Goal: Task Accomplishment & Management: Use online tool/utility

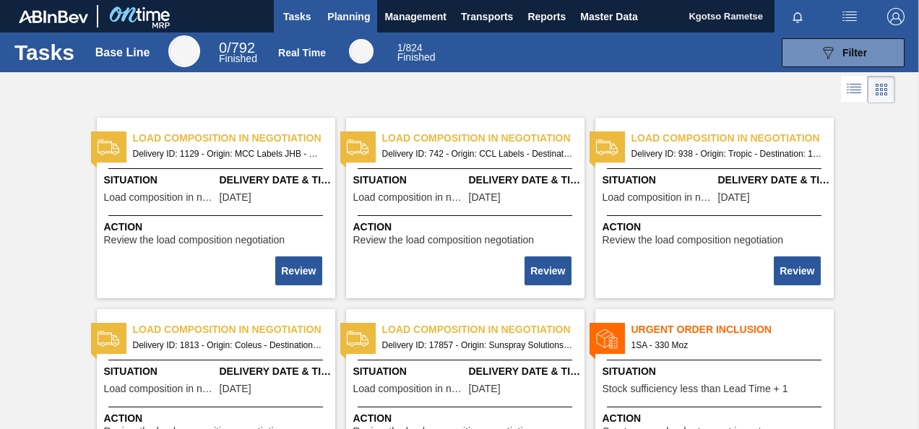
click at [334, 11] on span "Planning" at bounding box center [348, 16] width 43 height 17
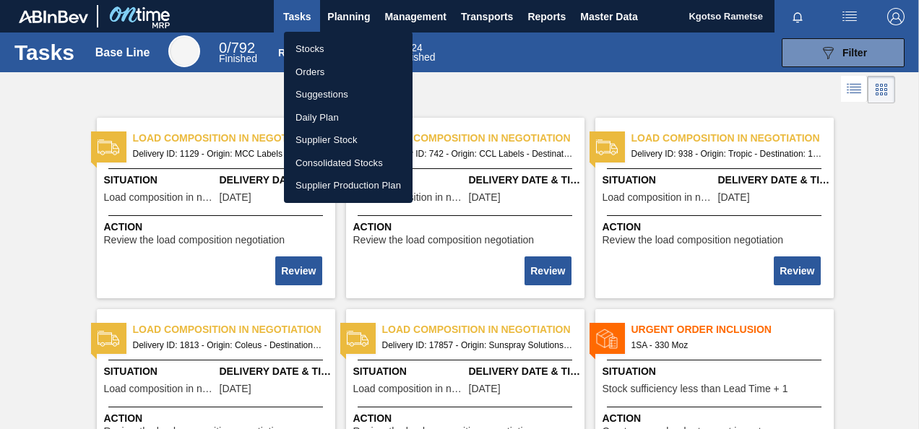
click at [337, 45] on li "Stocks" at bounding box center [348, 49] width 129 height 23
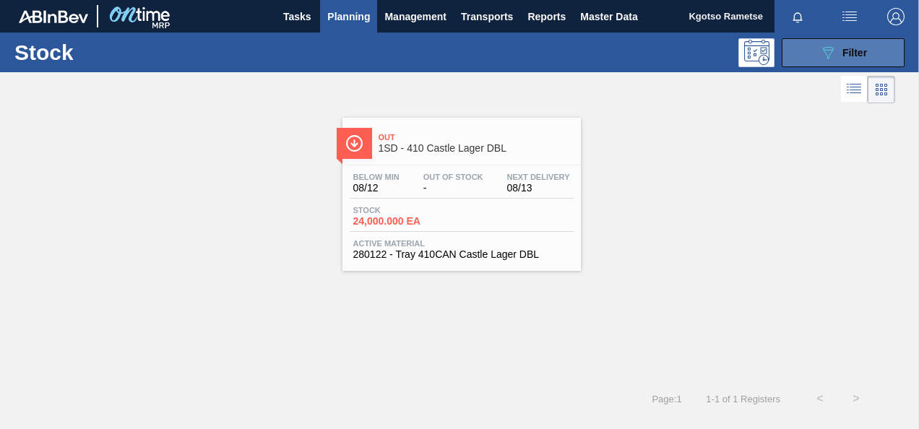
click at [799, 58] on button "089F7B8B-B2A5-4AFE-B5C0-19BA573D28AC Filter" at bounding box center [842, 52] width 123 height 29
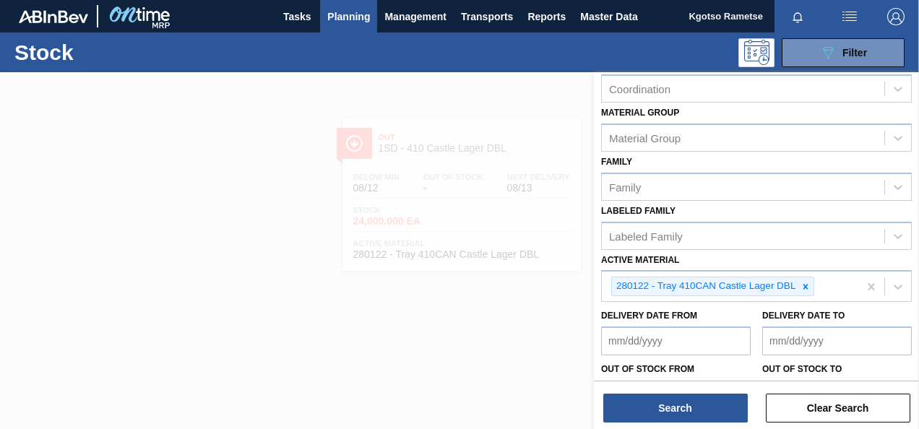
scroll to position [261, 0]
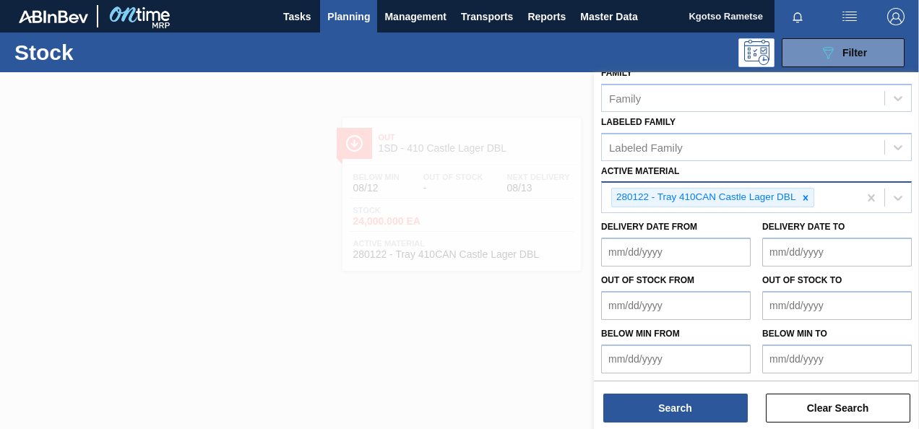
click at [808, 198] on div at bounding box center [805, 197] width 16 height 18
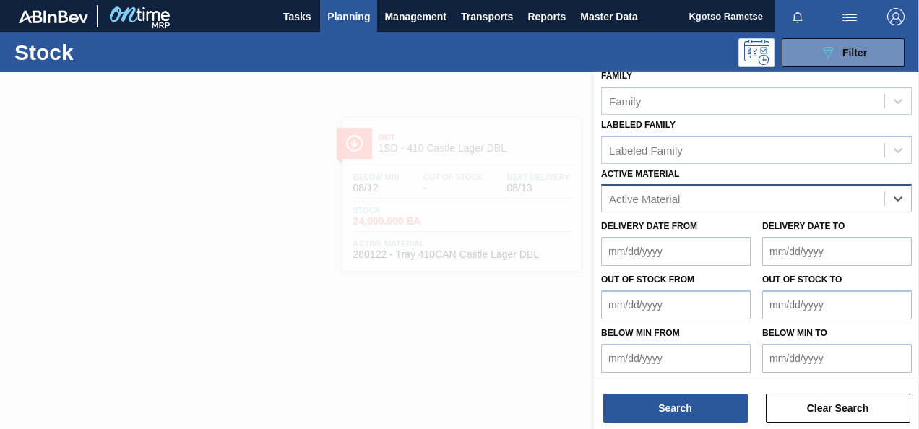
paste Material "284429"
type Material "284429"
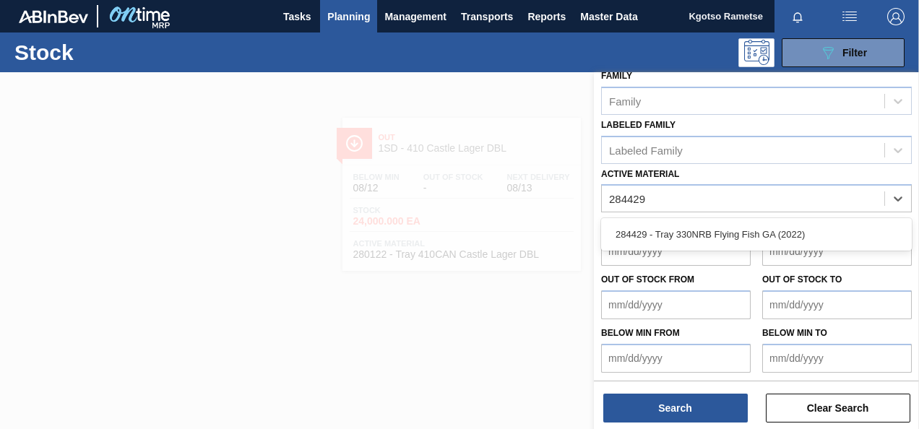
click at [763, 237] on div "284429 - Tray 330NRB Flying Fish GA (2022)" at bounding box center [756, 234] width 311 height 27
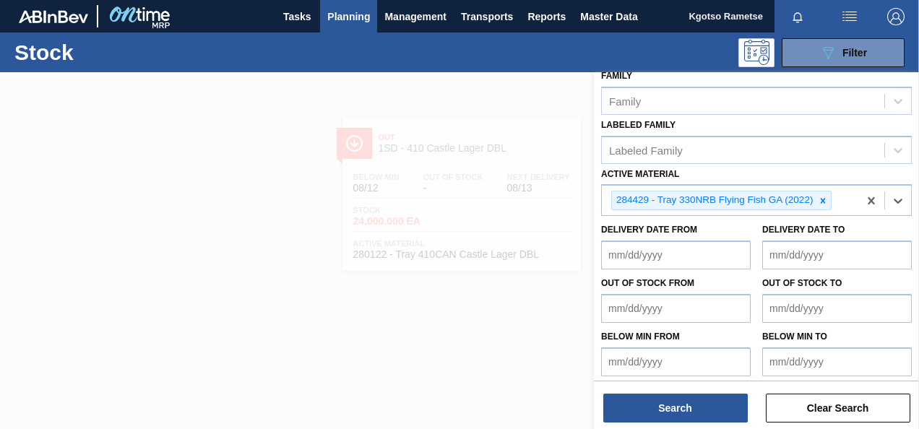
scroll to position [261, 0]
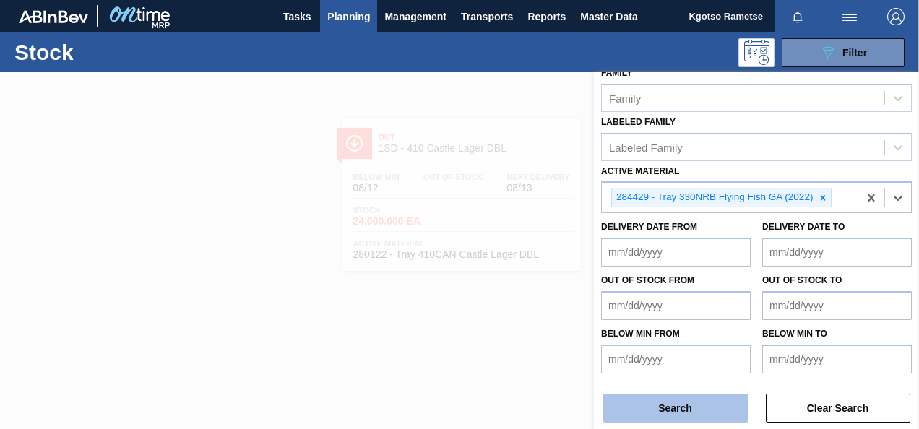
click at [672, 406] on button "Search" at bounding box center [675, 408] width 144 height 29
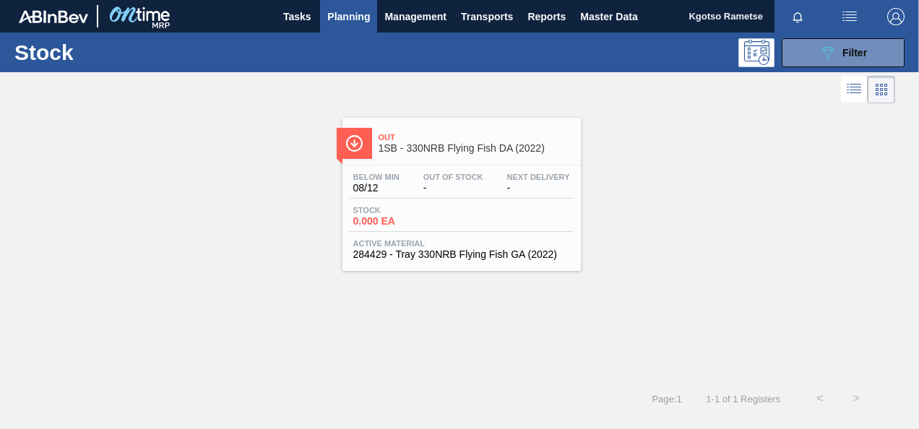
click at [410, 178] on div "Below Min 08/12 Out Of Stock - Next Delivery -" at bounding box center [462, 186] width 224 height 26
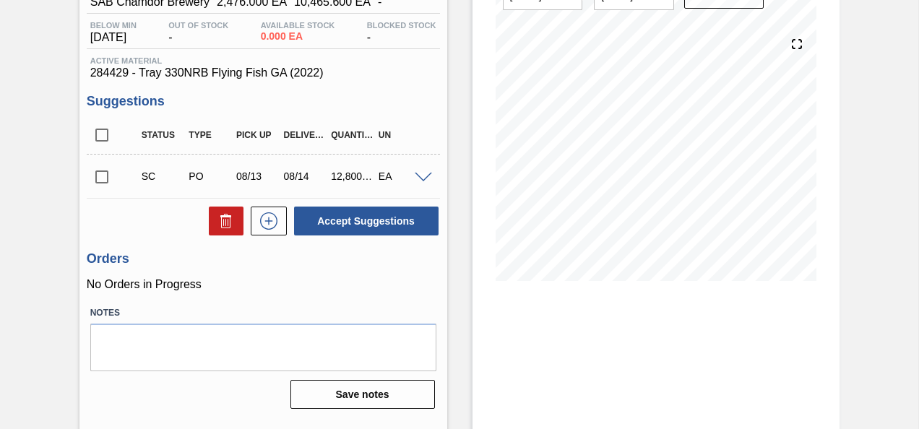
scroll to position [120, 0]
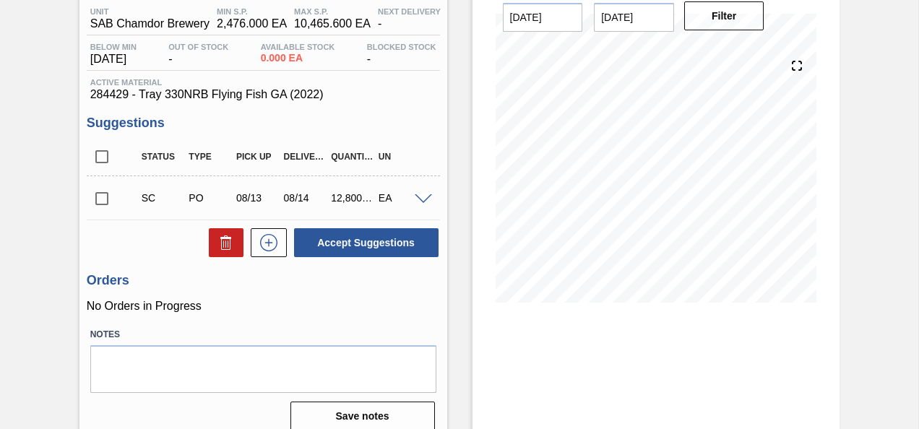
click at [422, 201] on span at bounding box center [423, 199] width 17 height 11
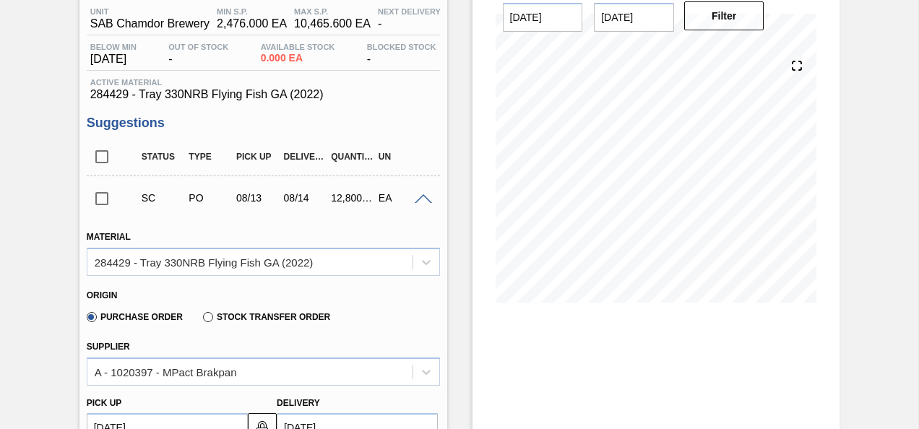
click at [422, 201] on span at bounding box center [423, 199] width 17 height 11
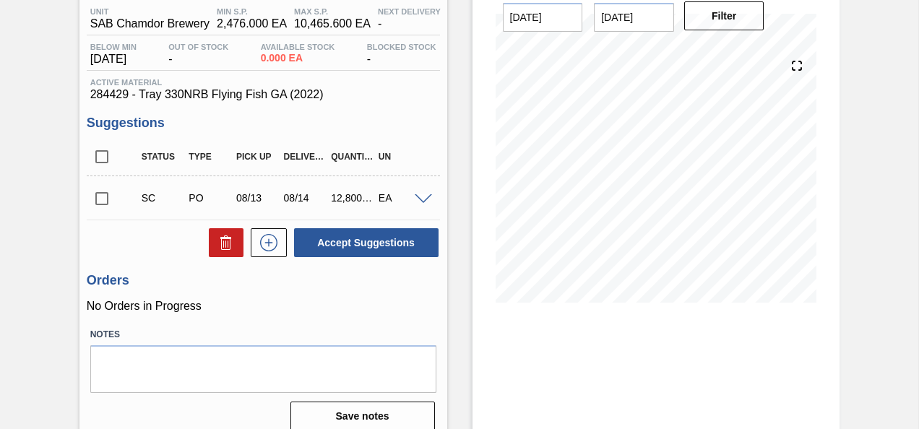
scroll to position [0, 0]
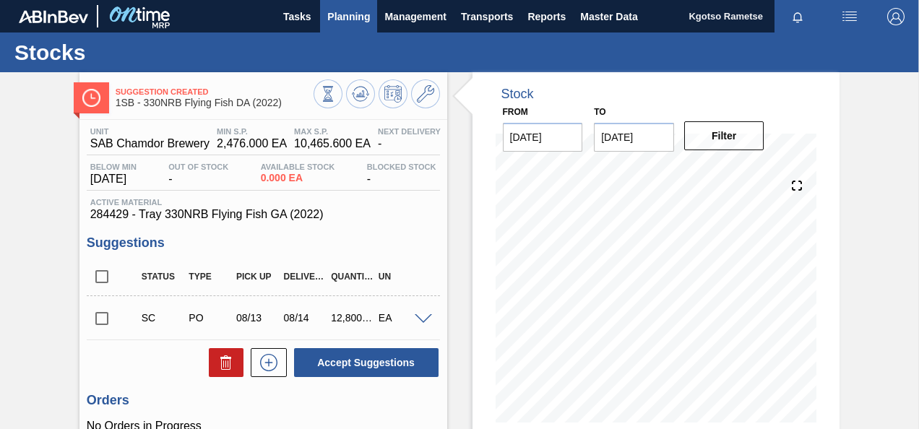
click at [338, 12] on span "Planning" at bounding box center [348, 16] width 43 height 17
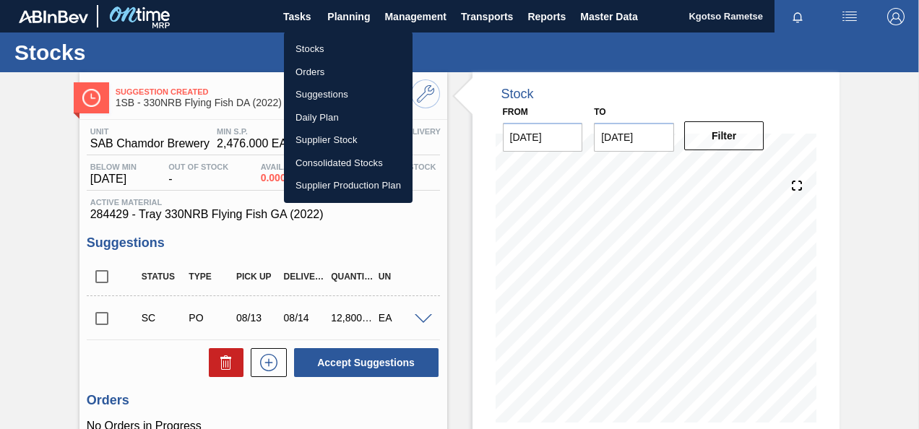
click at [326, 43] on li "Stocks" at bounding box center [348, 49] width 129 height 23
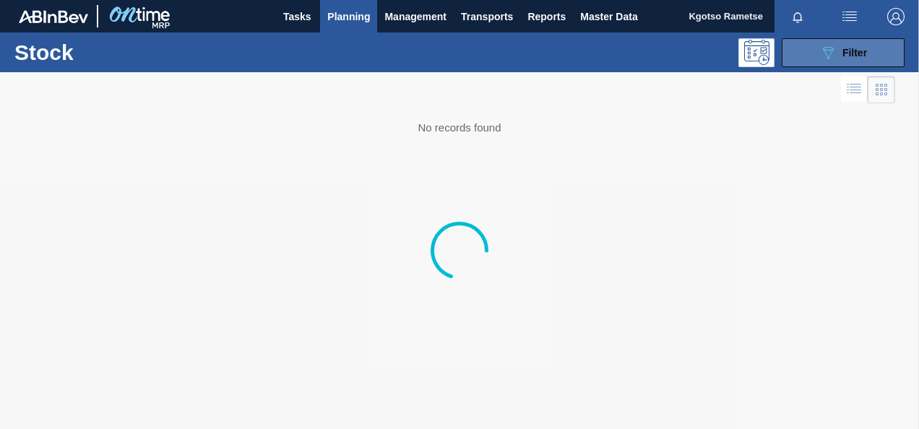
click at [839, 55] on div "089F7B8B-B2A5-4AFE-B5C0-19BA573D28AC Filter" at bounding box center [843, 52] width 48 height 17
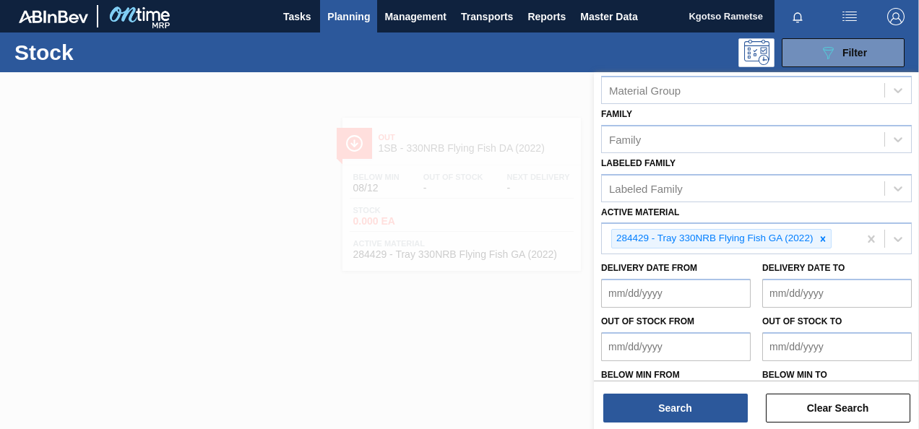
scroll to position [261, 0]
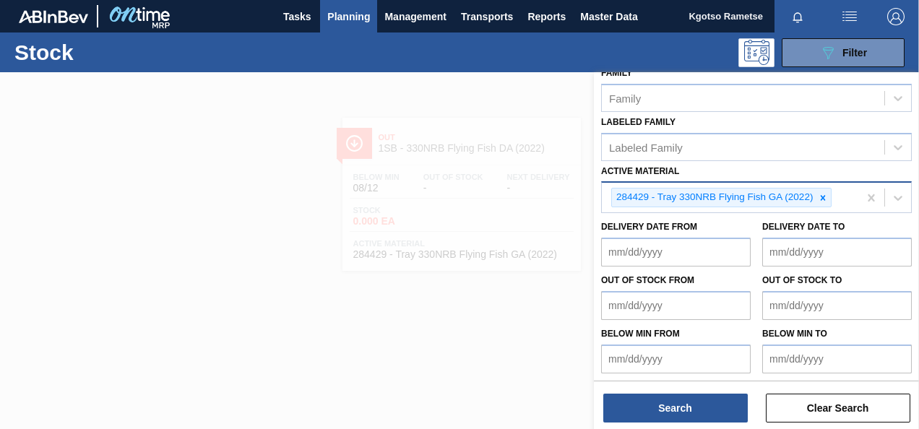
click at [823, 194] on icon at bounding box center [823, 198] width 10 height 10
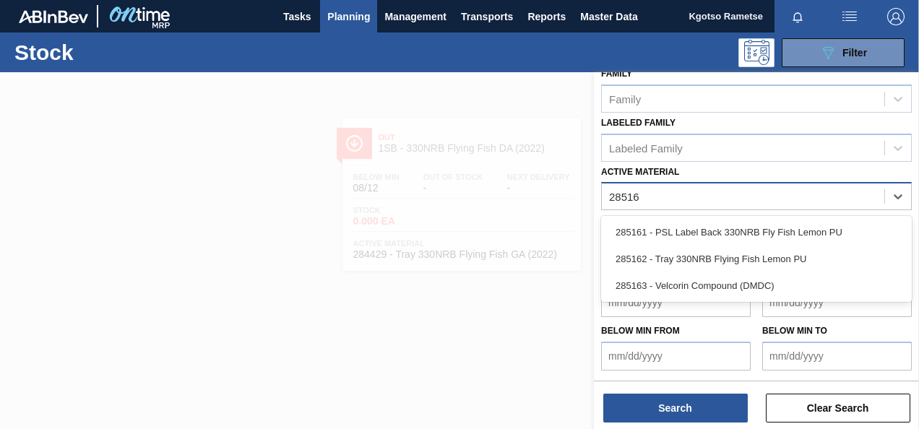
scroll to position [259, 0]
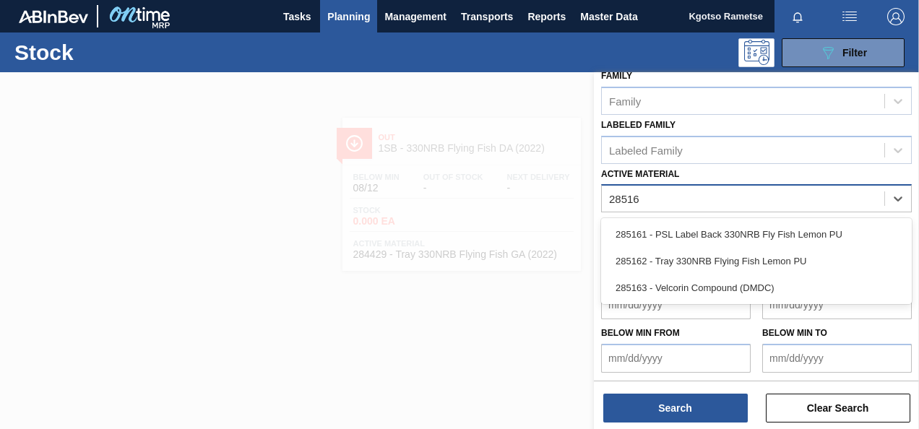
type Material "285162"
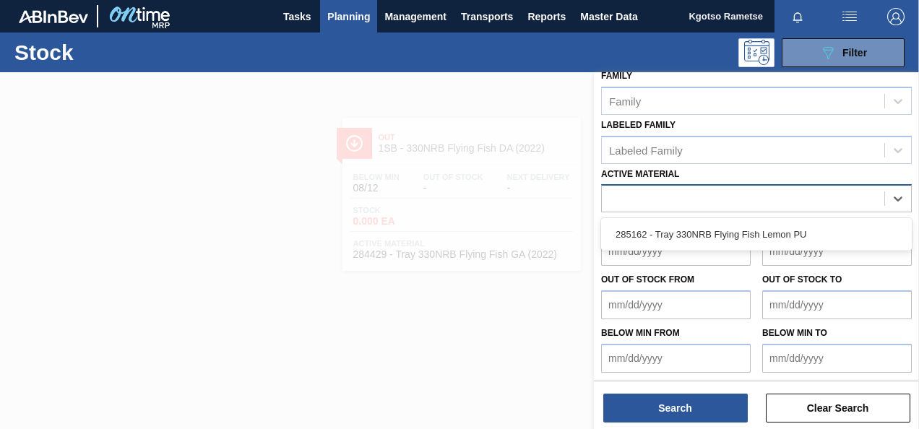
scroll to position [261, 0]
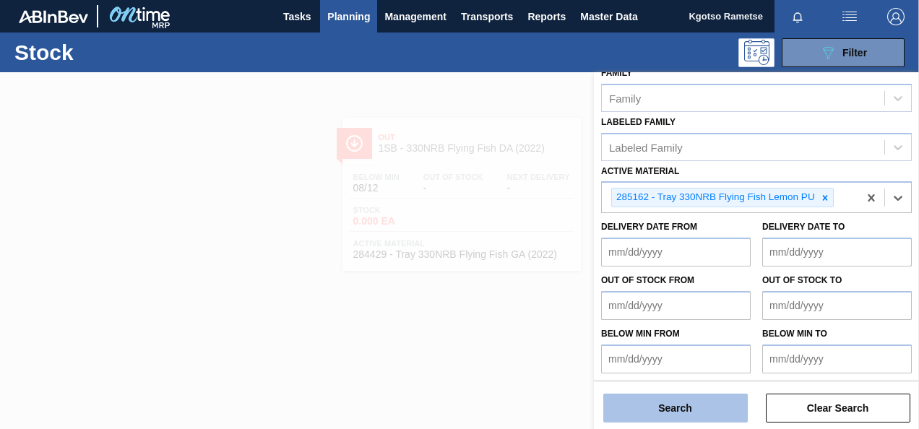
click at [653, 407] on button "Search" at bounding box center [675, 408] width 144 height 29
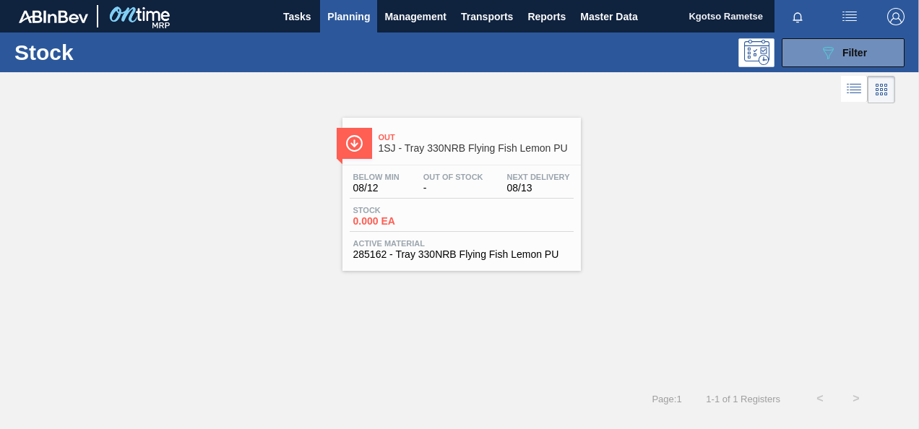
click at [423, 168] on div "Below Min 08/12 Out Of Stock - Next Delivery 08/13 Stock 0.000 EA Active Materi…" at bounding box center [461, 214] width 238 height 98
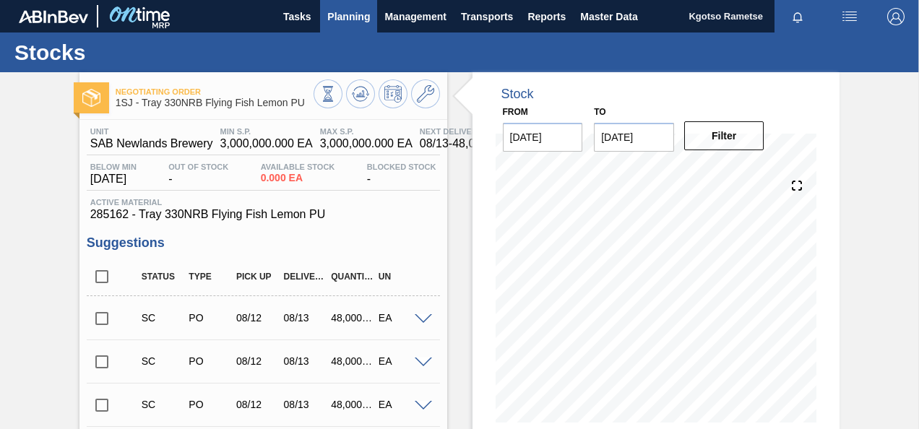
click at [328, 5] on button "Planning" at bounding box center [348, 16] width 57 height 32
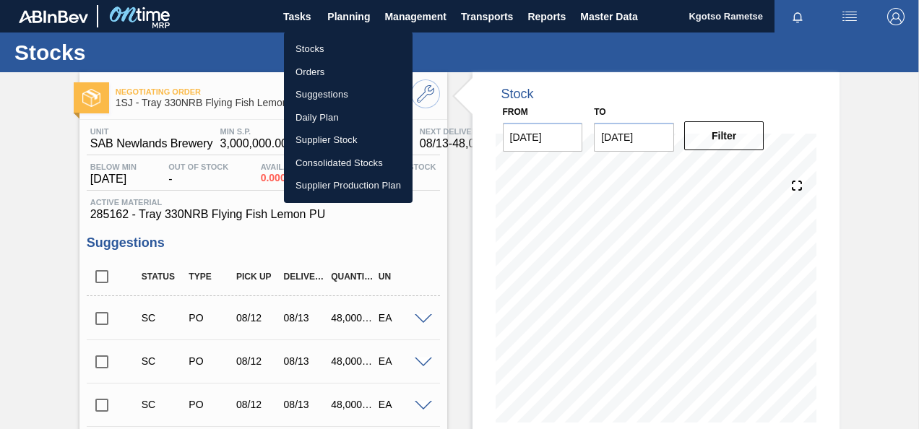
click at [317, 48] on li "Stocks" at bounding box center [348, 49] width 129 height 23
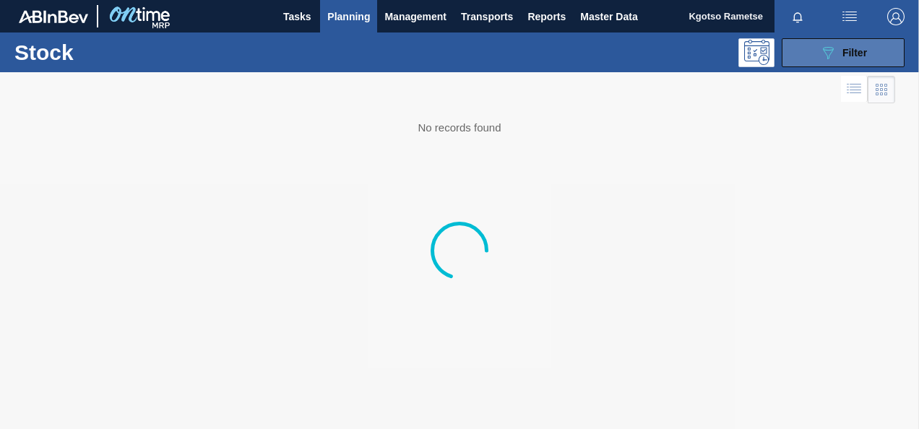
click at [797, 53] on button "089F7B8B-B2A5-4AFE-B5C0-19BA573D28AC Filter" at bounding box center [842, 52] width 123 height 29
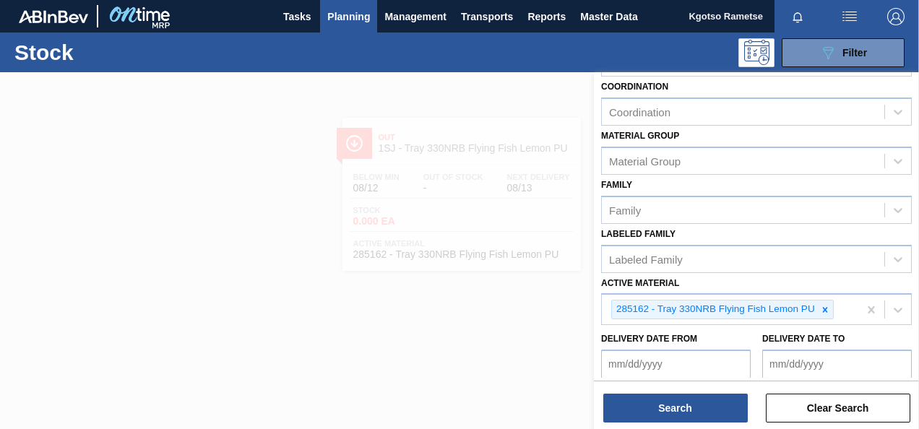
scroll to position [261, 0]
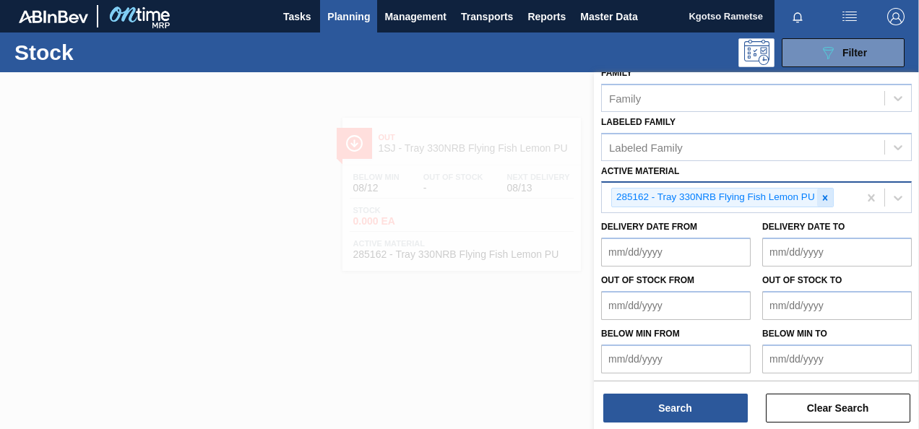
click at [822, 194] on icon at bounding box center [825, 198] width 10 height 10
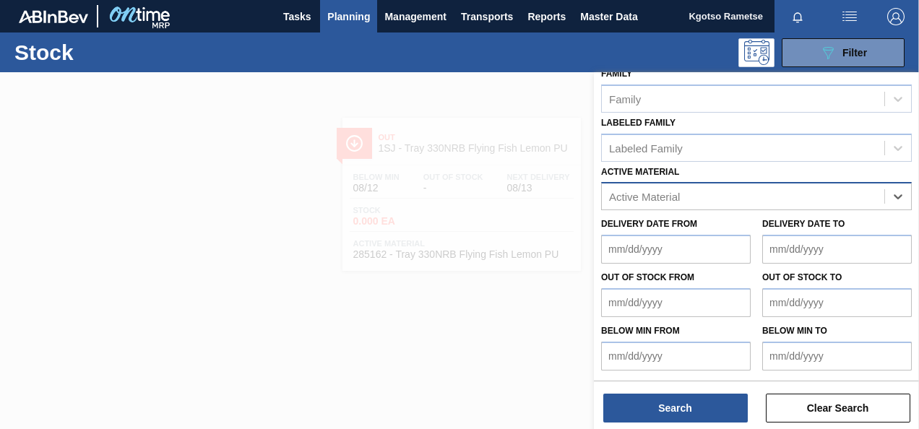
scroll to position [259, 0]
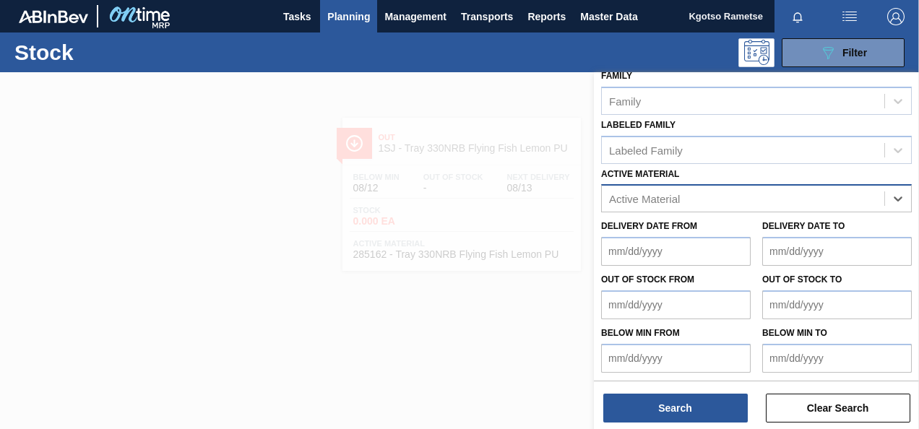
paste Material "282227"
type Material "282227"
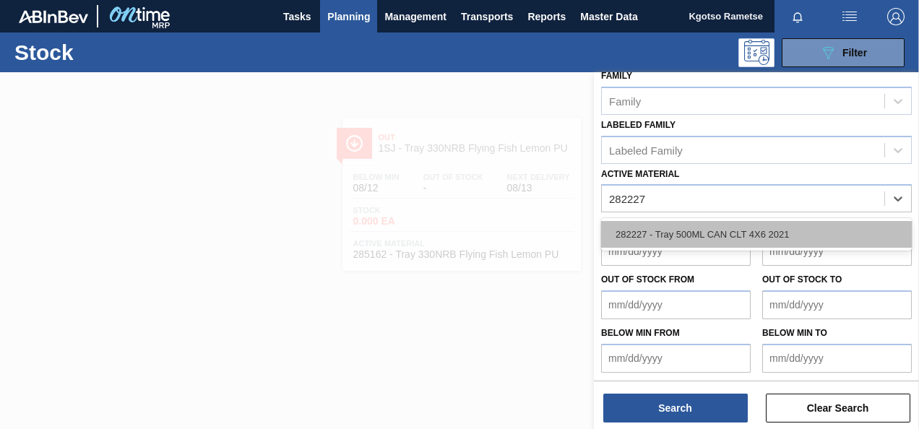
click at [797, 242] on div "282227 - Tray 500ML CAN CLT 4X6 2021" at bounding box center [756, 234] width 311 height 27
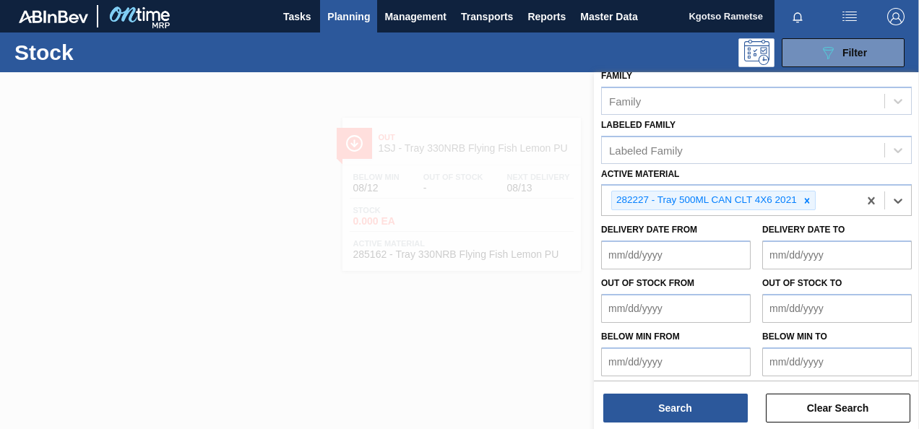
scroll to position [261, 0]
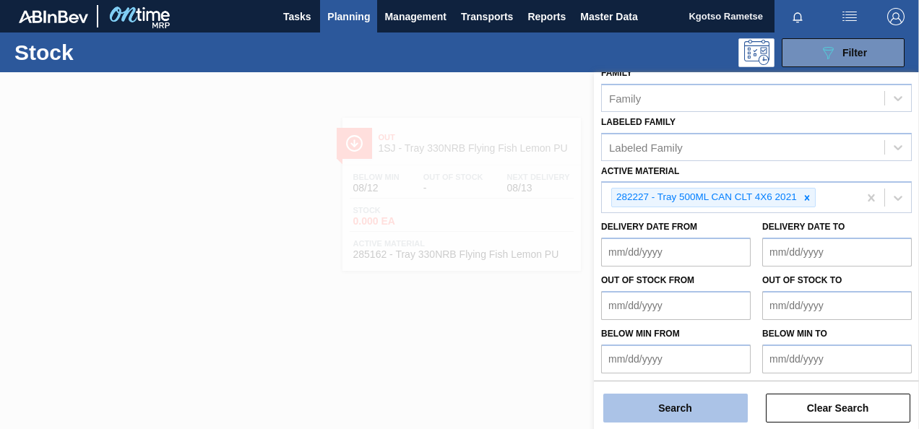
click at [740, 406] on button "Search" at bounding box center [675, 408] width 144 height 29
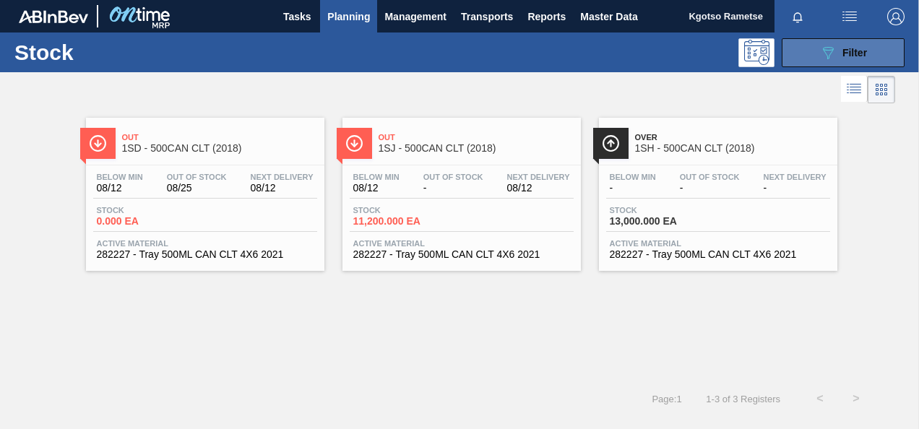
click at [819, 62] on button "089F7B8B-B2A5-4AFE-B5C0-19BA573D28AC Filter" at bounding box center [842, 52] width 123 height 29
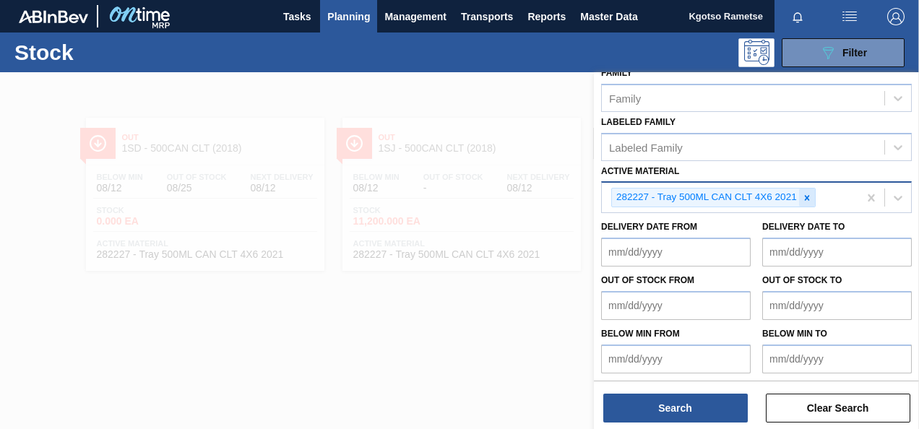
click at [809, 200] on icon at bounding box center [807, 198] width 10 height 10
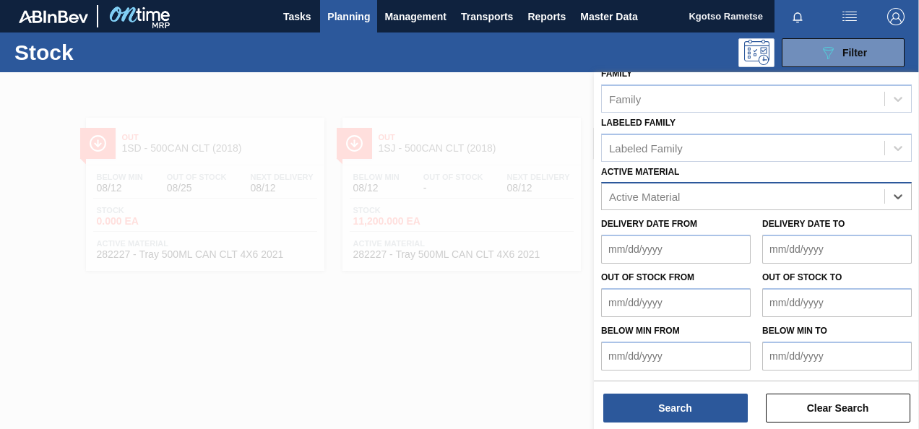
scroll to position [259, 0]
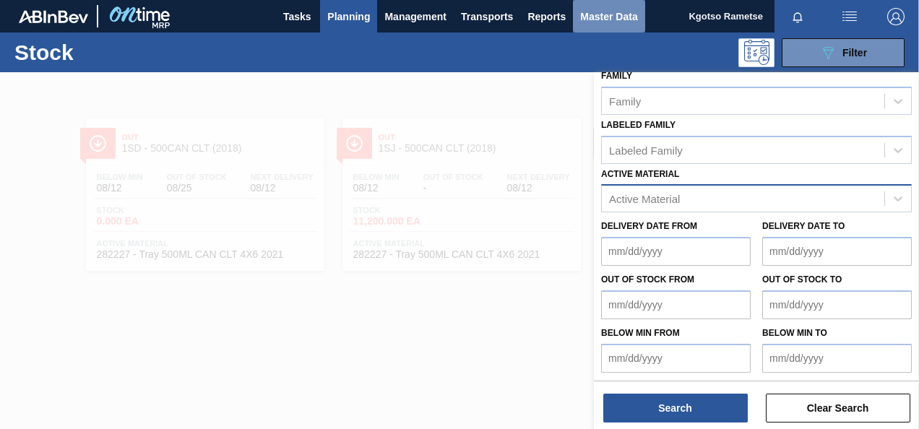
click at [624, 15] on span "Master Data" at bounding box center [608, 16] width 57 height 17
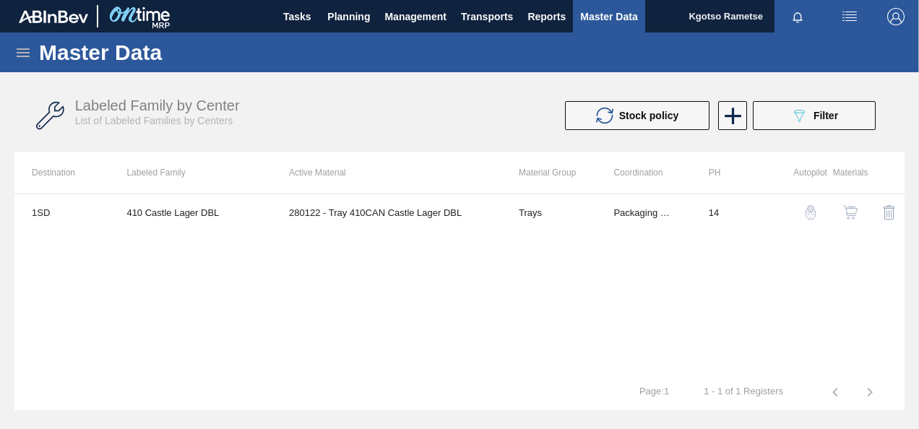
click at [20, 50] on icon at bounding box center [22, 52] width 17 height 17
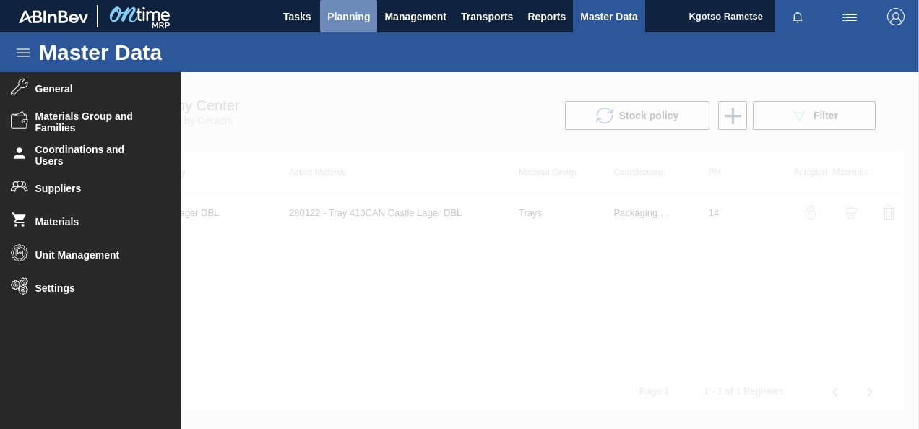
click at [357, 14] on span "Planning" at bounding box center [348, 16] width 43 height 17
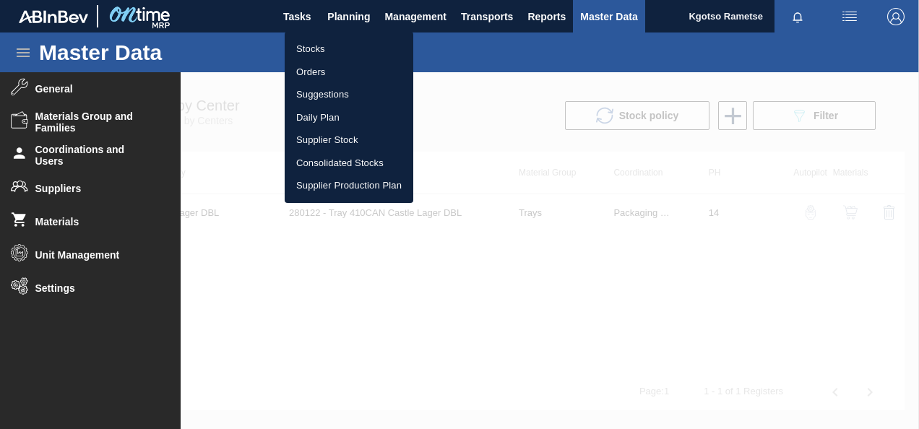
click at [321, 46] on li "Stocks" at bounding box center [349, 49] width 129 height 23
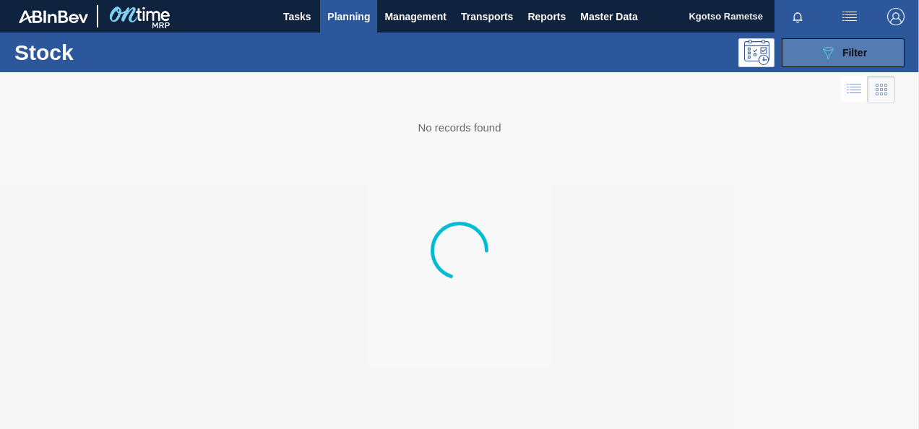
click at [819, 61] on icon "089F7B8B-B2A5-4AFE-B5C0-19BA573D28AC" at bounding box center [827, 52] width 17 height 17
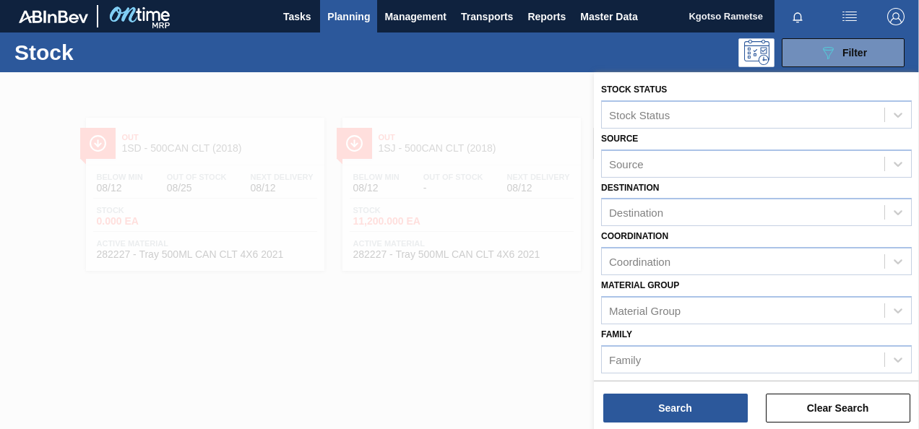
click at [702, 331] on div "Family Family" at bounding box center [756, 348] width 311 height 49
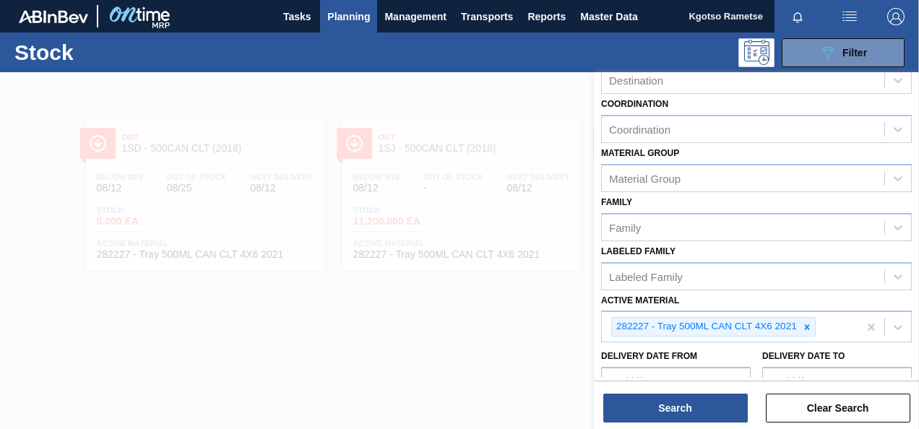
scroll to position [144, 0]
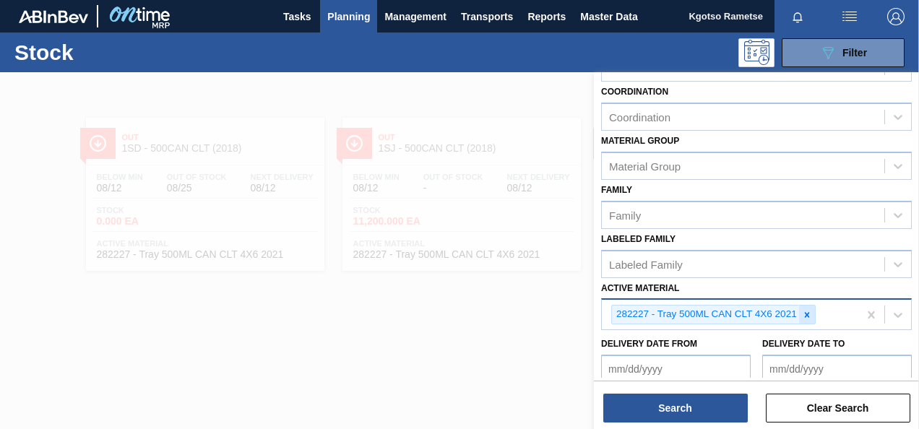
click at [806, 316] on icon at bounding box center [807, 315] width 10 height 10
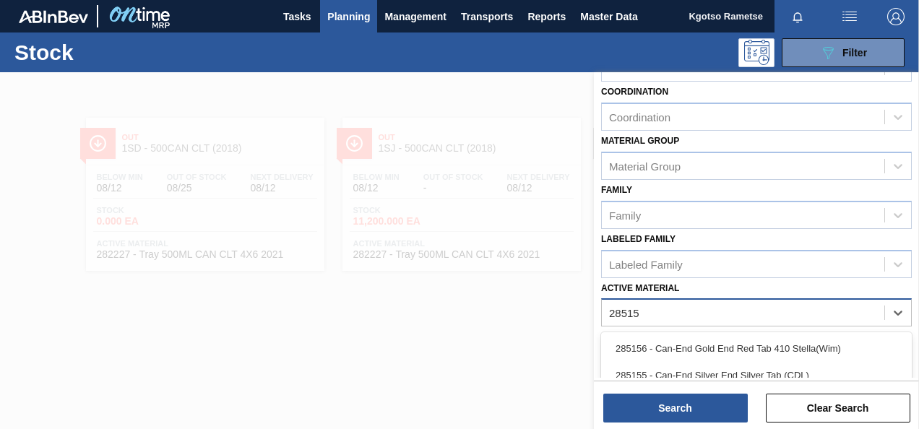
type Material "285159"
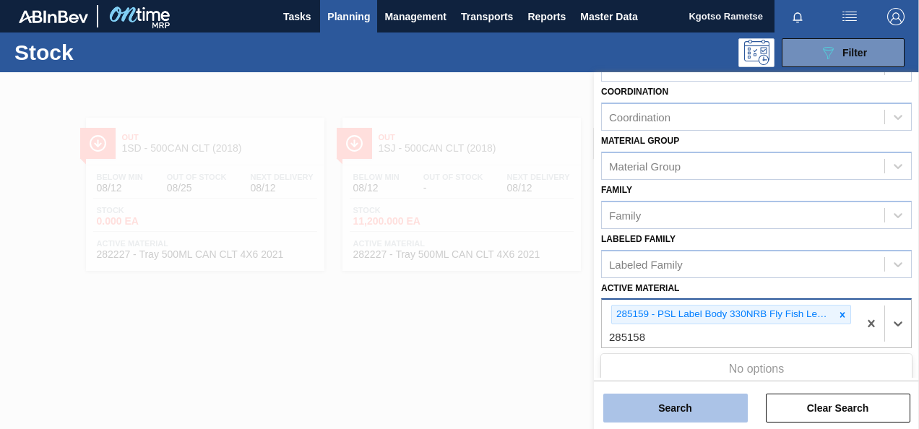
type Material "285158"
click at [681, 404] on button "Search" at bounding box center [675, 408] width 144 height 29
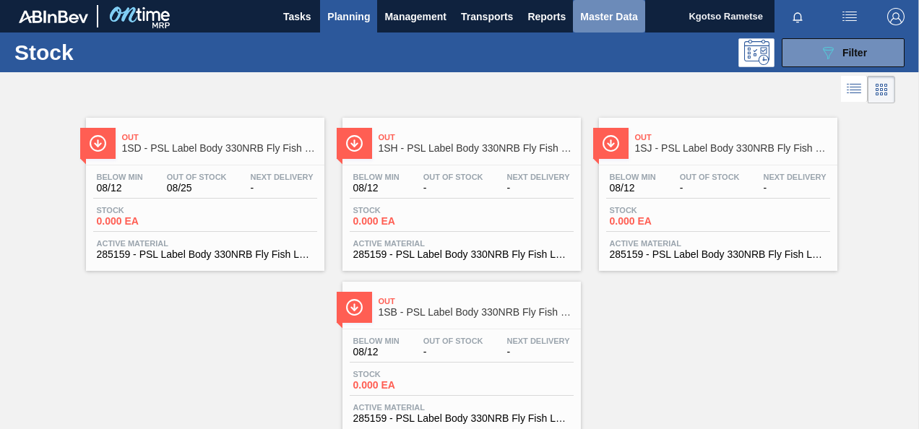
click at [612, 22] on span "Master Data" at bounding box center [608, 16] width 57 height 17
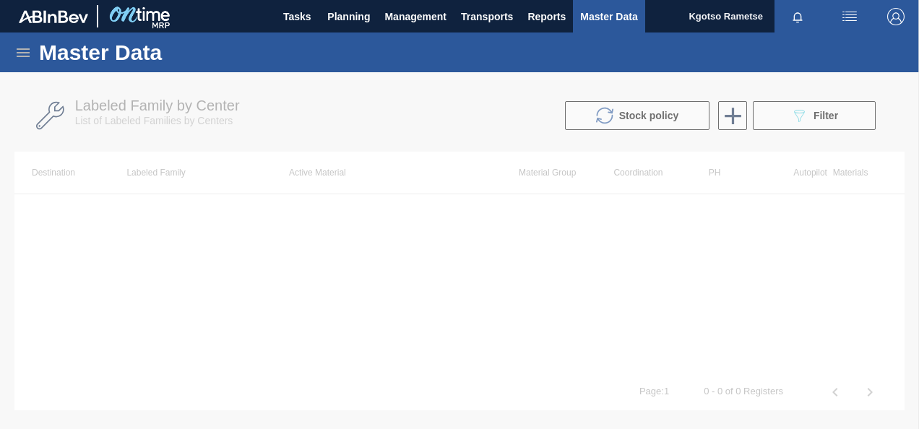
click at [13, 53] on div "Master Data" at bounding box center [459, 52] width 919 height 40
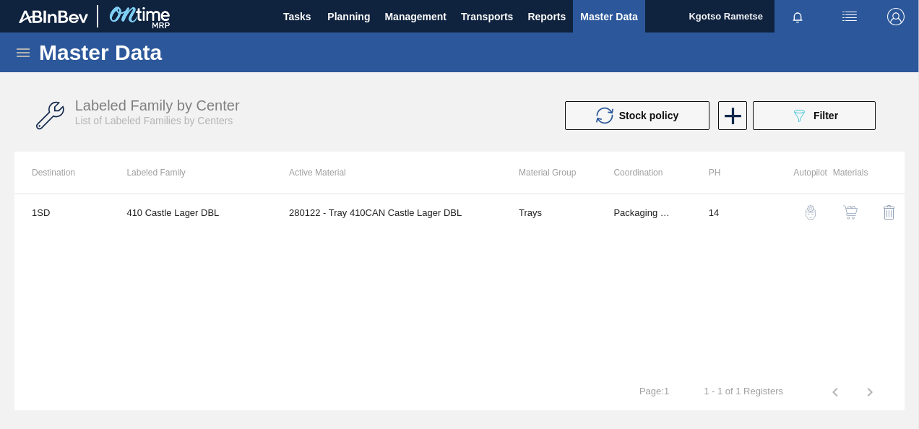
click at [19, 53] on icon at bounding box center [23, 52] width 13 height 9
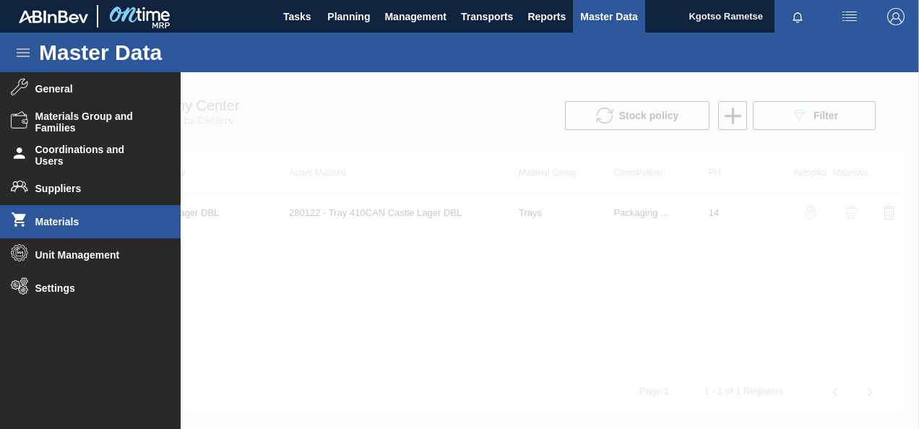
click at [84, 224] on span "Materials" at bounding box center [94, 222] width 119 height 12
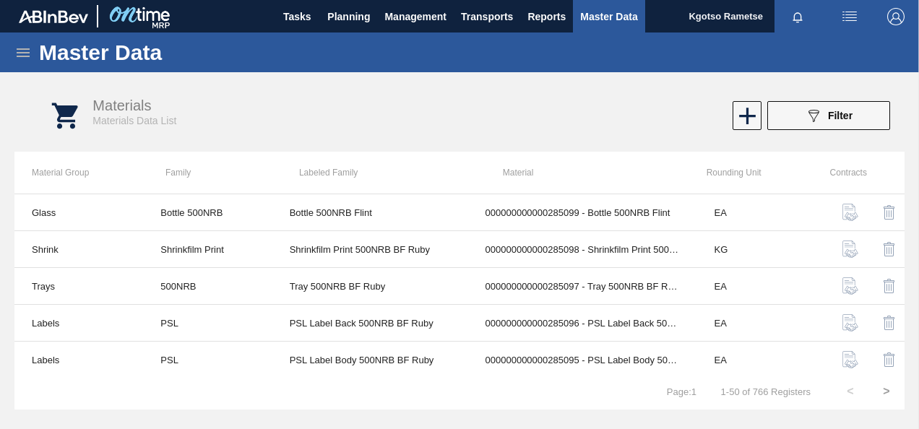
click at [24, 48] on icon at bounding box center [23, 52] width 13 height 9
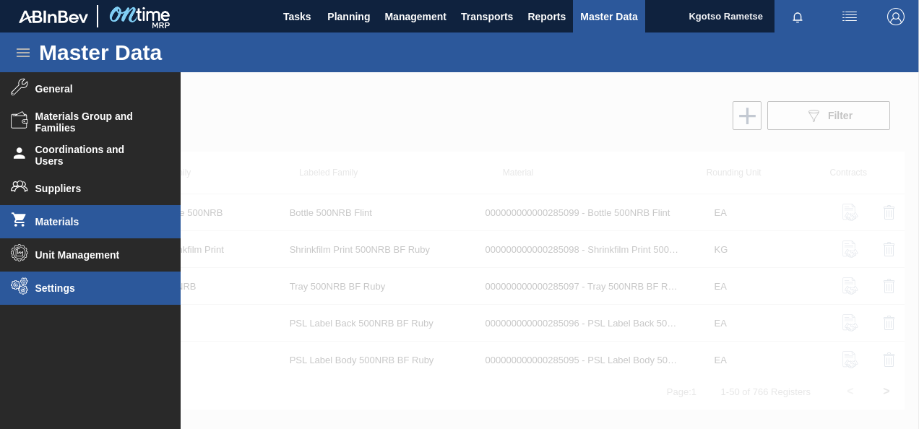
click at [39, 279] on li "Settings" at bounding box center [90, 288] width 181 height 33
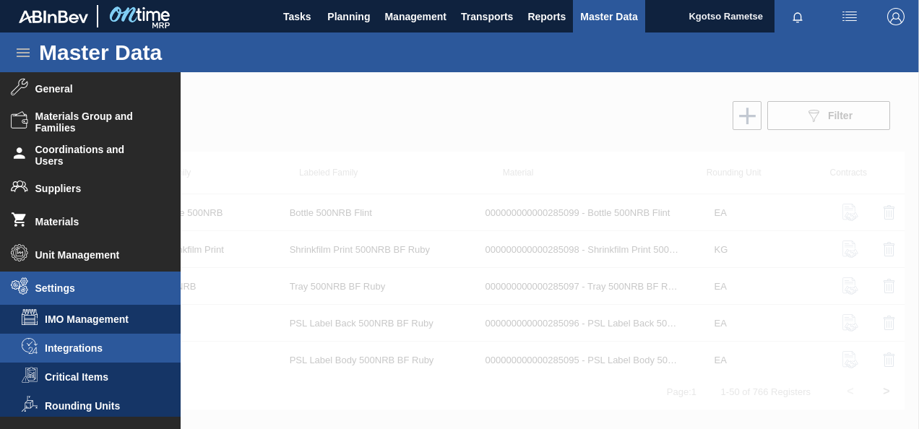
click at [82, 352] on span "Integrations" at bounding box center [100, 348] width 111 height 12
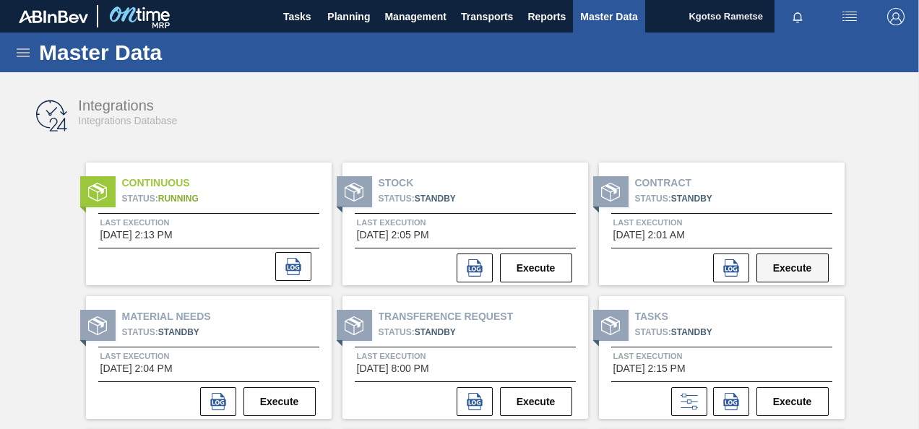
click at [795, 272] on button "Execute" at bounding box center [792, 267] width 72 height 29
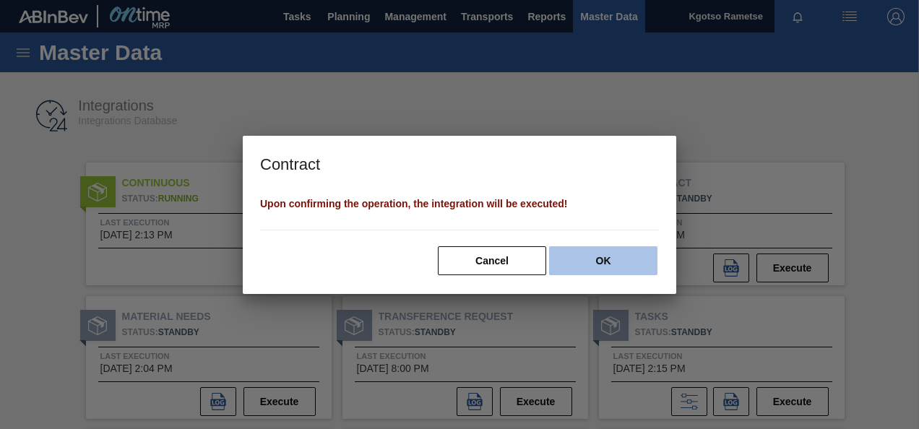
click at [654, 269] on button "OK" at bounding box center [603, 260] width 108 height 29
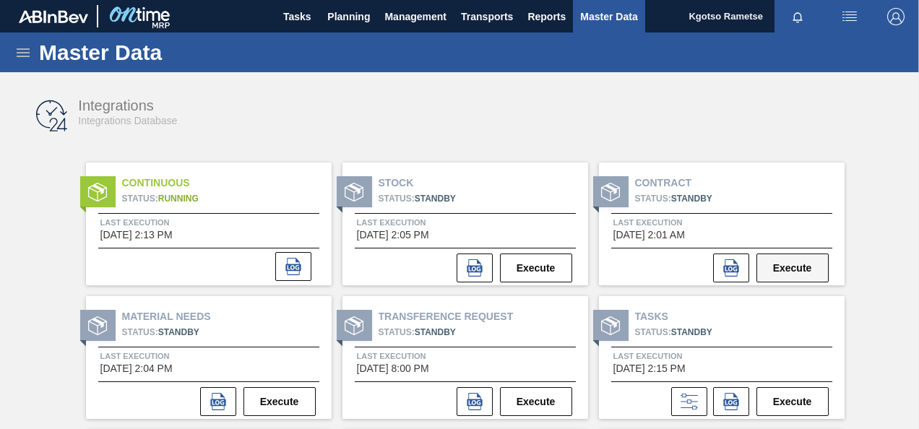
click at [799, 273] on button "Execute" at bounding box center [792, 267] width 72 height 29
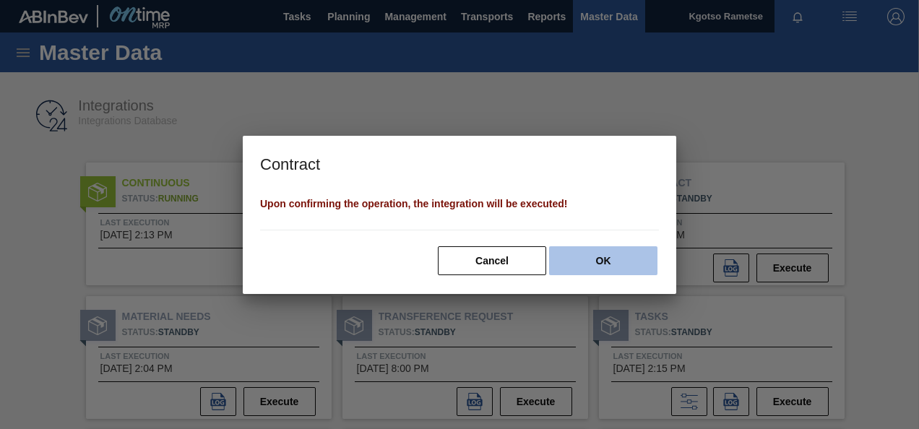
click at [592, 254] on button "OK" at bounding box center [603, 260] width 108 height 29
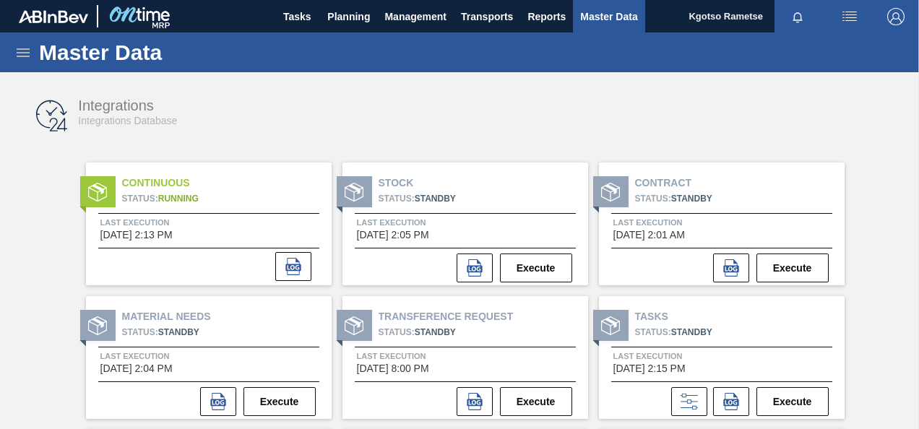
click at [179, 97] on div "Integrations Integrations Database" at bounding box center [281, 112] width 407 height 30
